Goal: Information Seeking & Learning: Find specific fact

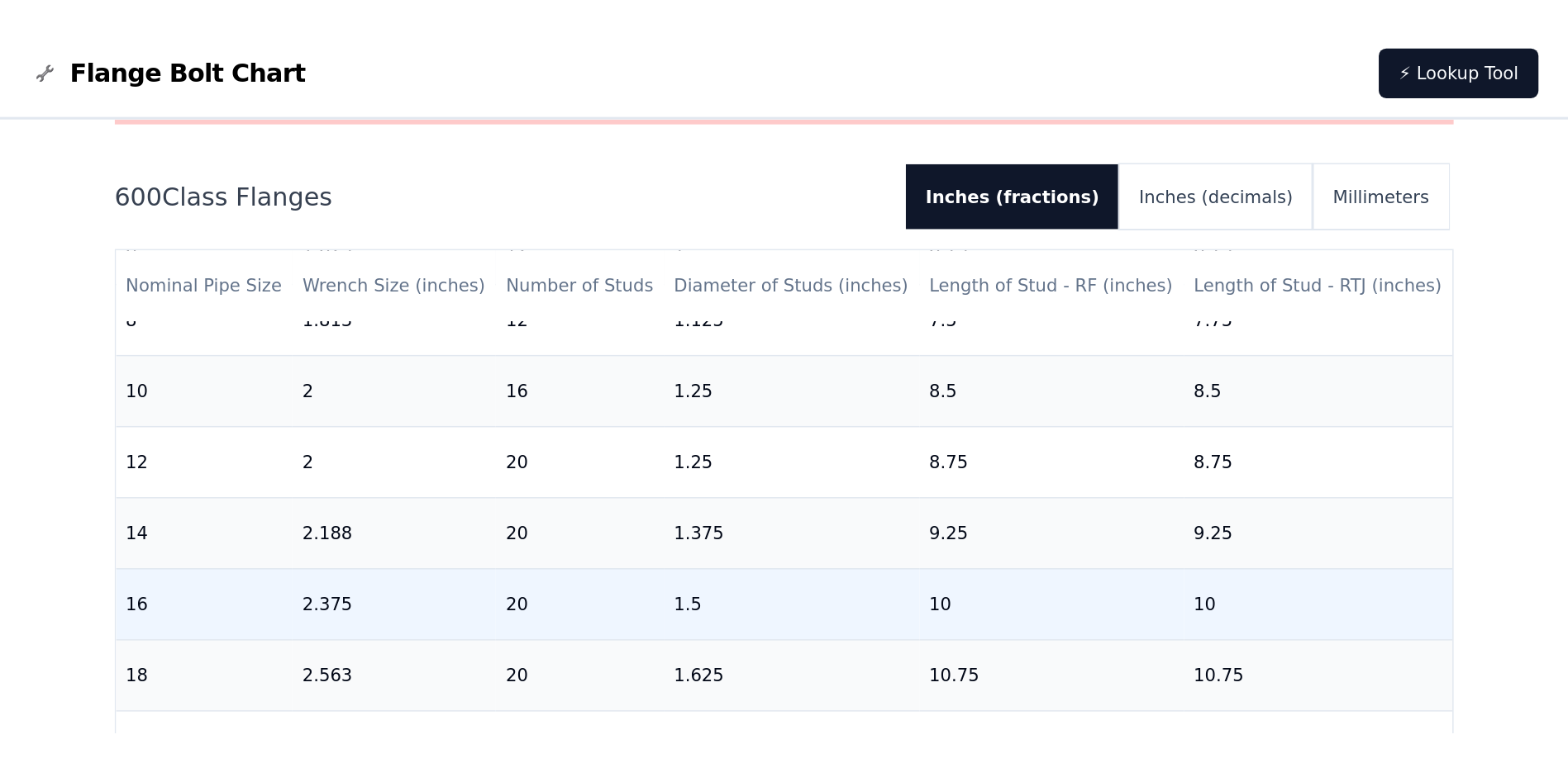
scroll to position [496, 0]
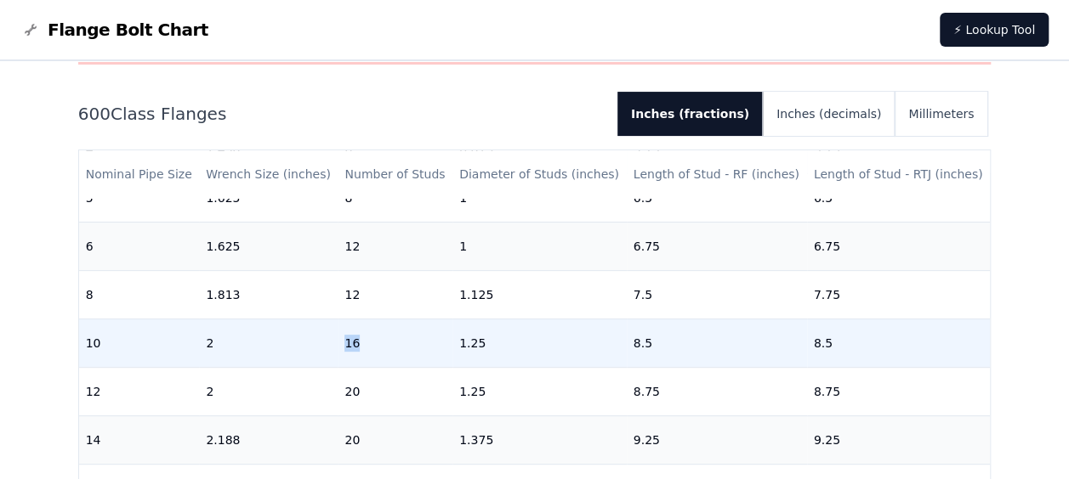
drag, startPoint x: 362, startPoint y: 348, endPoint x: 318, endPoint y: 350, distance: 44.3
click at [318, 350] on tr "10 2 16 1.25 8.5 8.5" at bounding box center [534, 343] width 911 height 48
drag, startPoint x: 318, startPoint y: 350, endPoint x: 389, endPoint y: 349, distance: 71.4
click at [396, 349] on td "16" at bounding box center [394, 343] width 115 height 48
click at [362, 344] on td "16" at bounding box center [394, 343] width 115 height 48
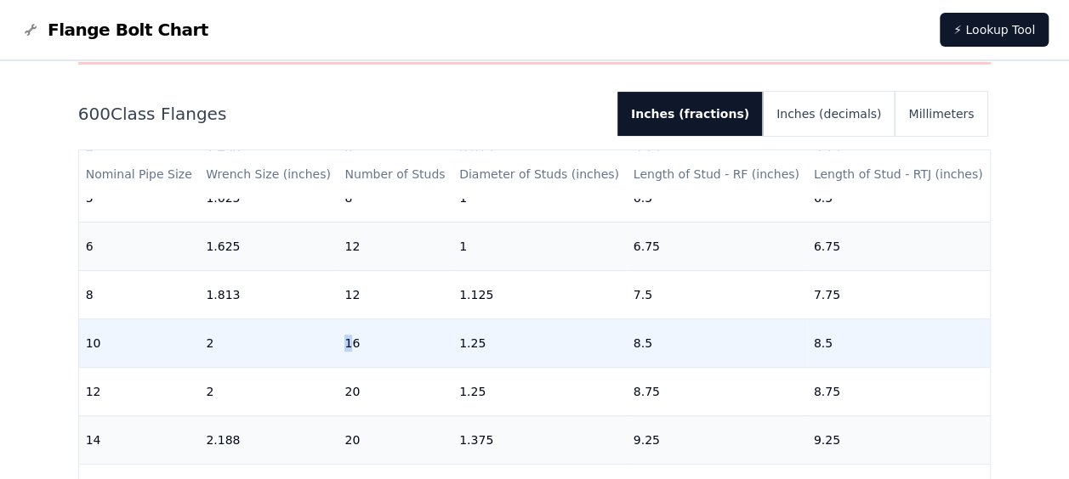
drag, startPoint x: 332, startPoint y: 347, endPoint x: 304, endPoint y: 349, distance: 28.1
click at [304, 349] on tr "10 2 16 1.25 8.5 8.5" at bounding box center [534, 343] width 911 height 48
drag, startPoint x: 304, startPoint y: 349, endPoint x: 491, endPoint y: 343, distance: 187.1
click at [491, 343] on td "1.25" at bounding box center [539, 343] width 174 height 48
drag, startPoint x: 491, startPoint y: 343, endPoint x: 424, endPoint y: 345, distance: 67.2
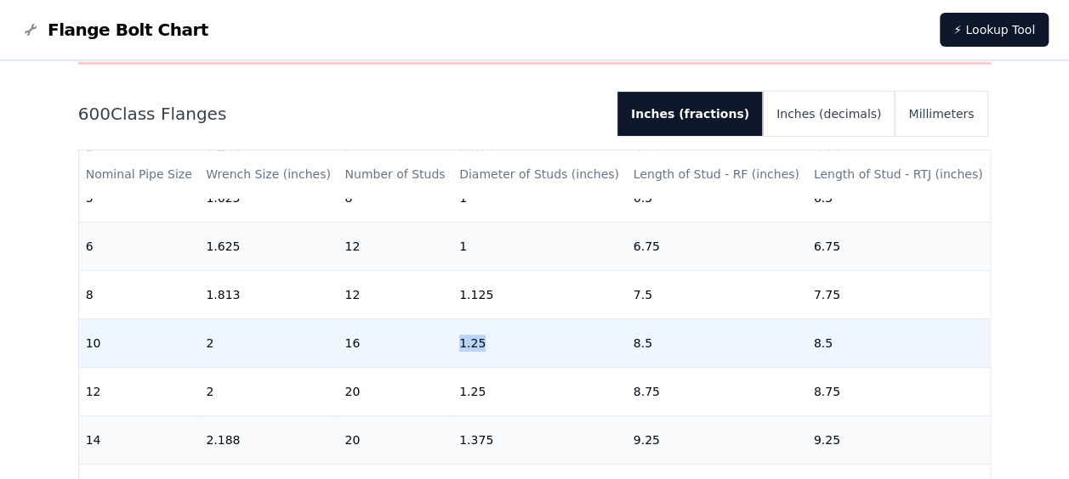
click at [424, 345] on tr "10 2 16 1.25 8.5 8.5" at bounding box center [534, 343] width 911 height 48
drag, startPoint x: 648, startPoint y: 349, endPoint x: 597, endPoint y: 349, distance: 51.0
click at [597, 349] on tr "10 2 16 1.25 8.5 8.5" at bounding box center [534, 343] width 911 height 48
